Goal: Task Accomplishment & Management: Manage account settings

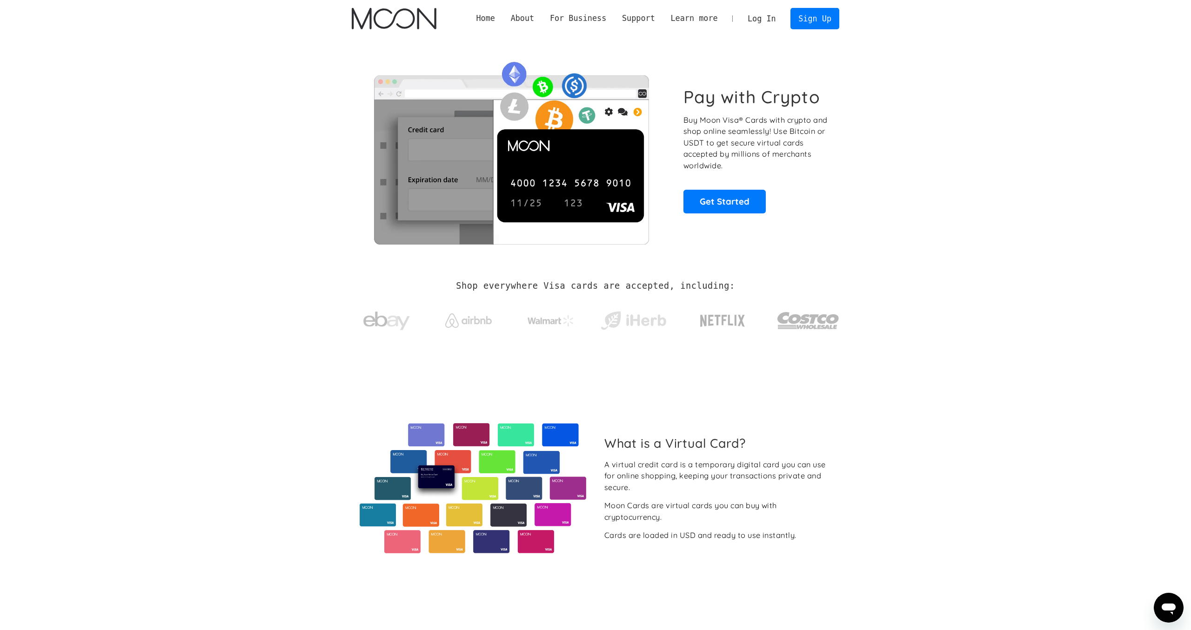
click at [742, 15] on div "Home About About Moon Careers Founder's Letter For Business Business Moon APIs …" at bounding box center [653, 18] width 371 height 21
click at [751, 15] on link "Log In" at bounding box center [761, 18] width 44 height 20
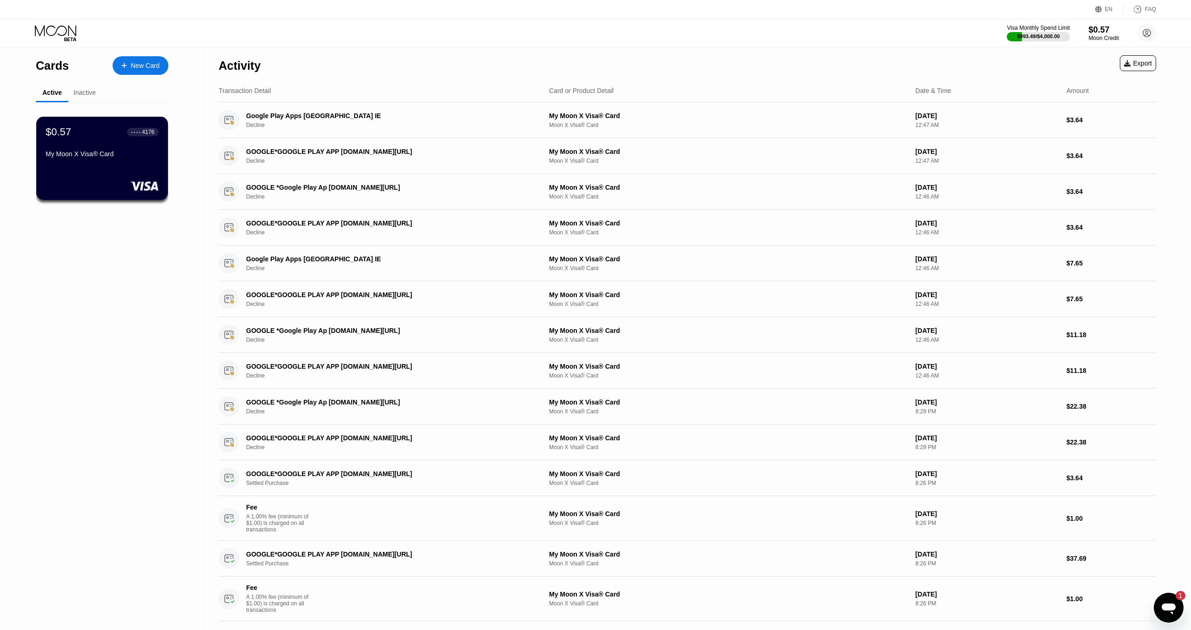
click at [57, 31] on icon at bounding box center [56, 33] width 43 height 16
click at [78, 95] on div "Inactive" at bounding box center [84, 92] width 22 height 7
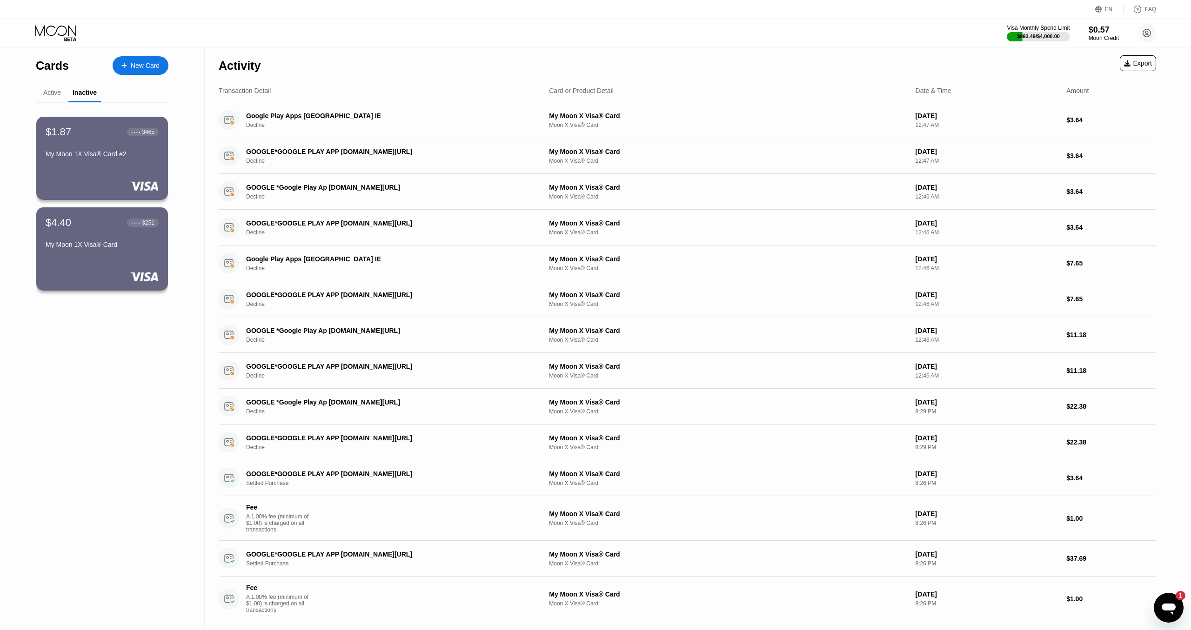
click at [60, 95] on div "Active" at bounding box center [52, 92] width 18 height 7
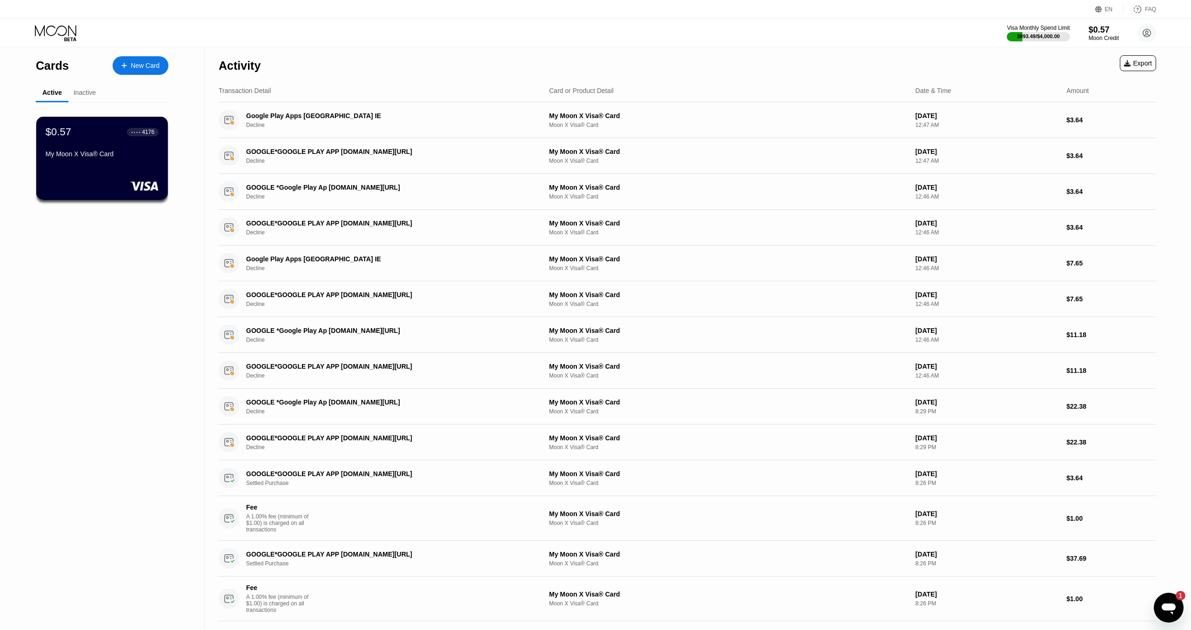
click at [118, 312] on div "$0.57 ● ● ● ● 4176 My Moon X Visa® Card" at bounding box center [102, 210] width 133 height 217
click at [1113, 33] on div "$0.57" at bounding box center [1103, 30] width 31 height 10
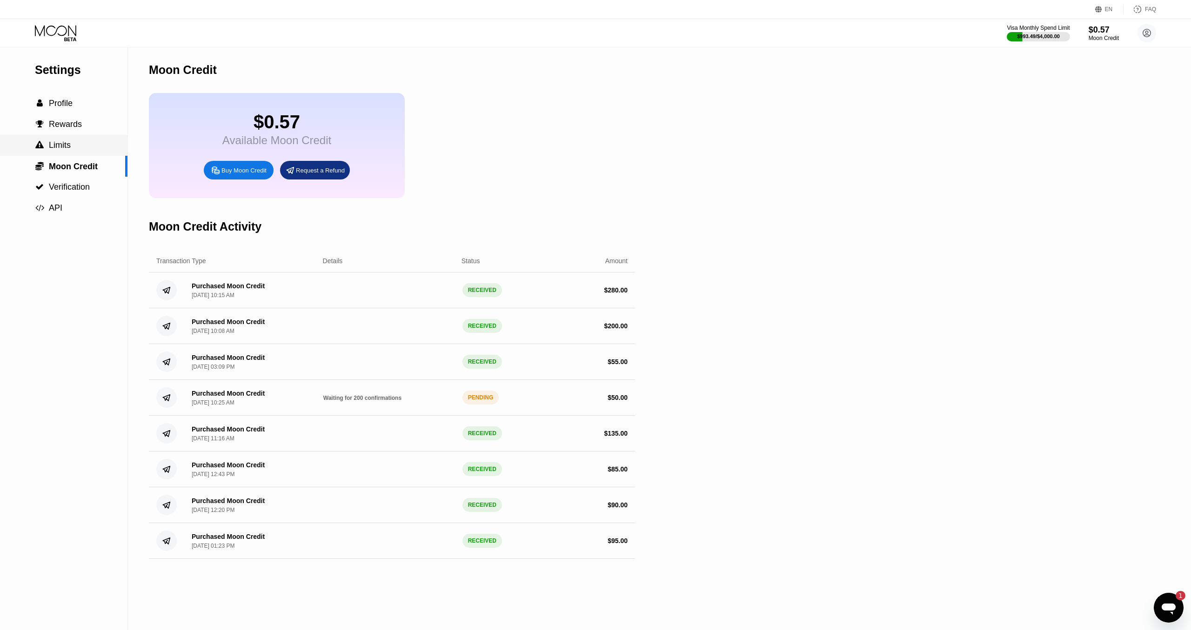
click at [70, 150] on span "Limits" at bounding box center [60, 144] width 22 height 9
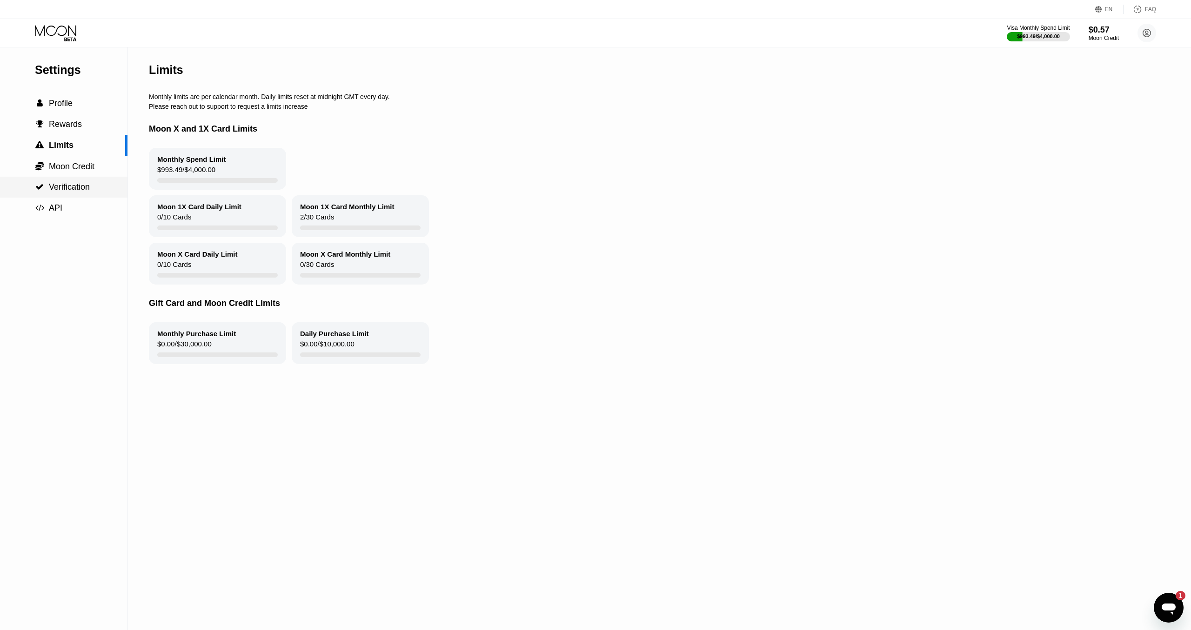
click at [67, 198] on div " Verification" at bounding box center [63, 187] width 127 height 21
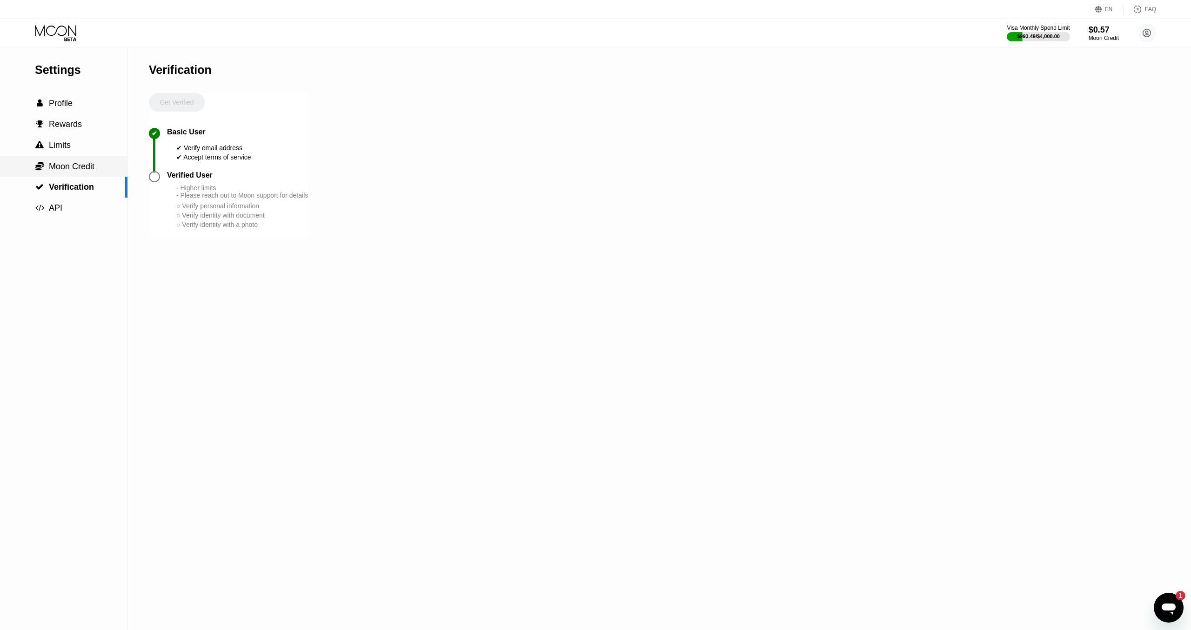
click at [67, 171] on span "Moon Credit" at bounding box center [72, 166] width 46 height 9
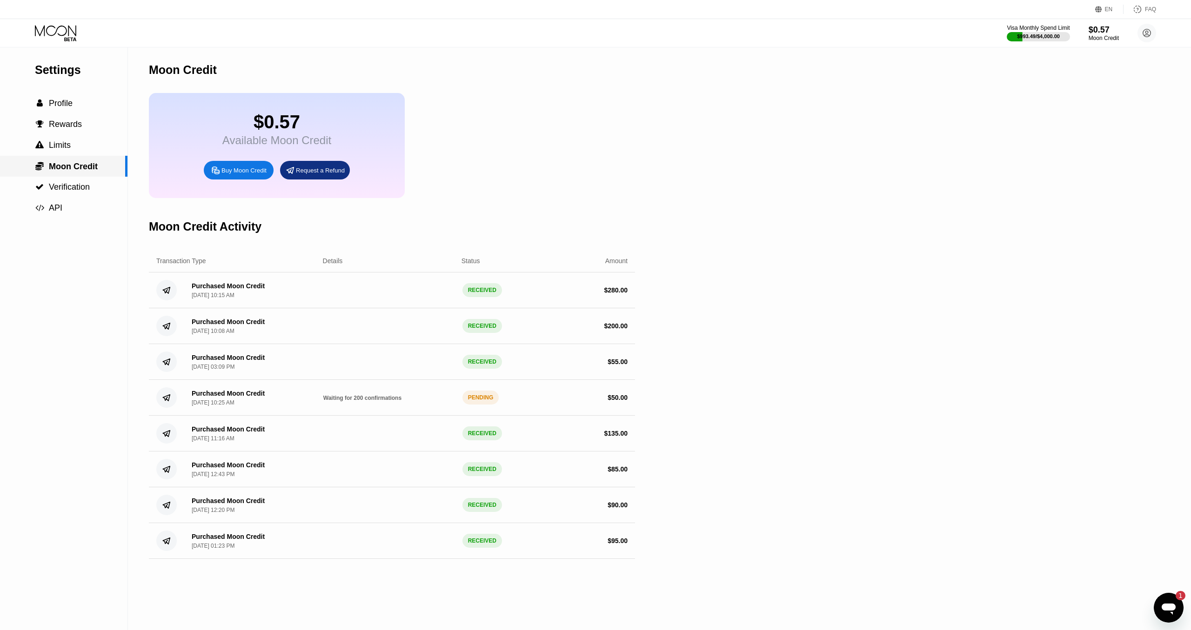
click at [70, 156] on div " Limits" at bounding box center [63, 145] width 127 height 21
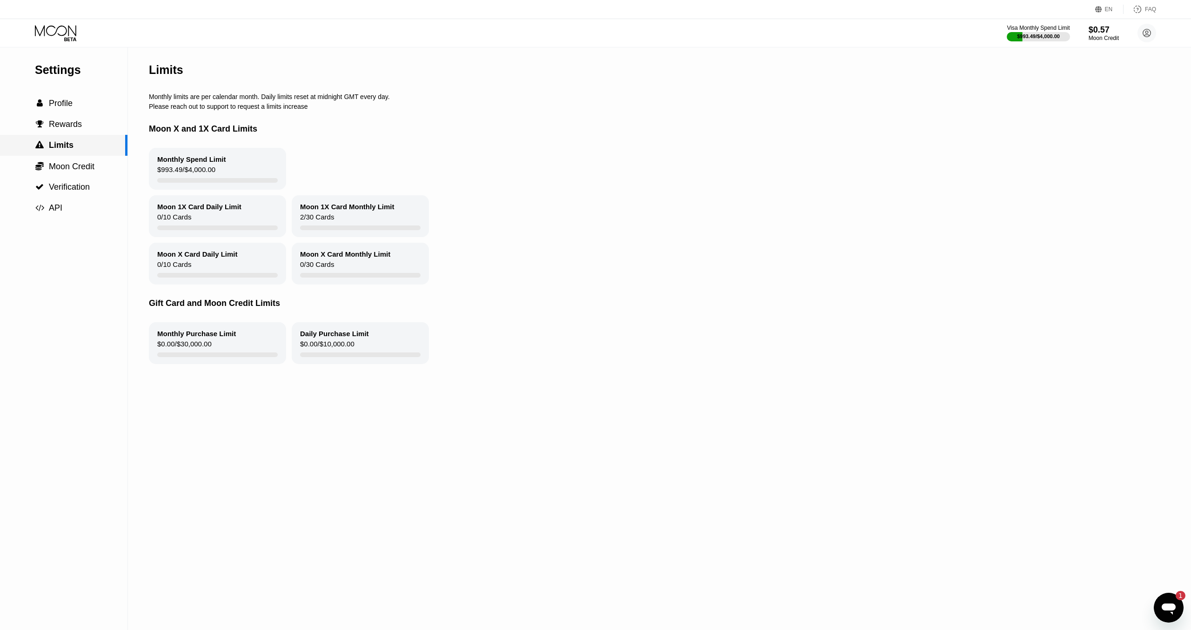
click at [80, 133] on div " Rewards" at bounding box center [63, 124] width 127 height 21
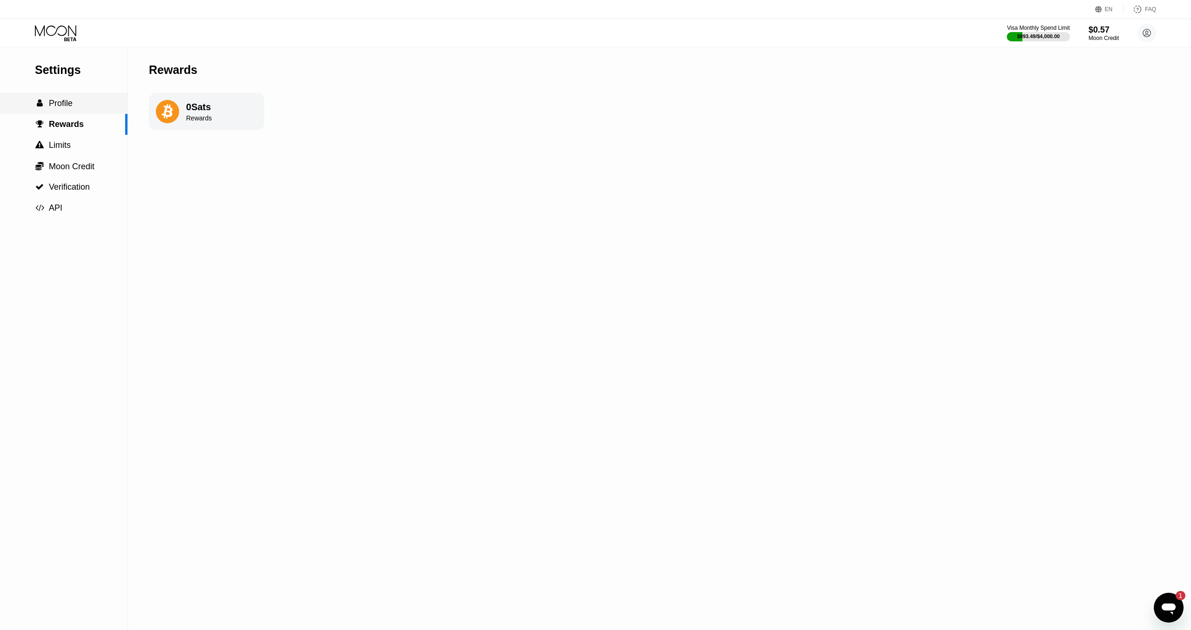
click at [80, 107] on div " Profile" at bounding box center [63, 104] width 127 height 10
click at [81, 86] on div "Settings  Profile  Rewards  Limits  Moon Credit  Verification  API" at bounding box center [63, 133] width 127 height 172
click at [75, 73] on div "Settings" at bounding box center [81, 69] width 93 height 13
click at [64, 30] on icon at bounding box center [56, 33] width 43 height 16
